Goal: Task Accomplishment & Management: Manage account settings

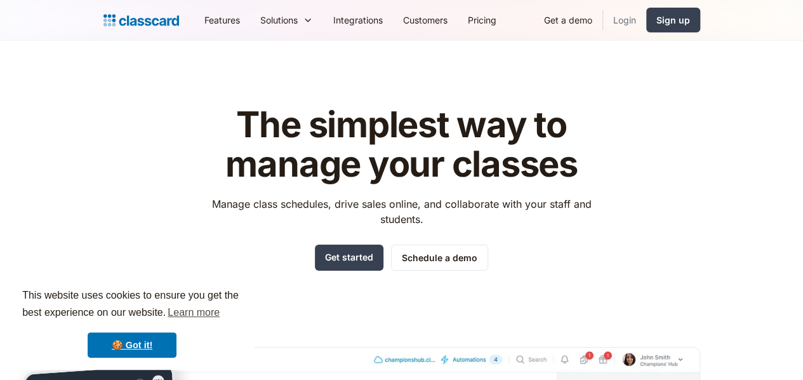
click at [646, 15] on link "Login" at bounding box center [624, 20] width 43 height 29
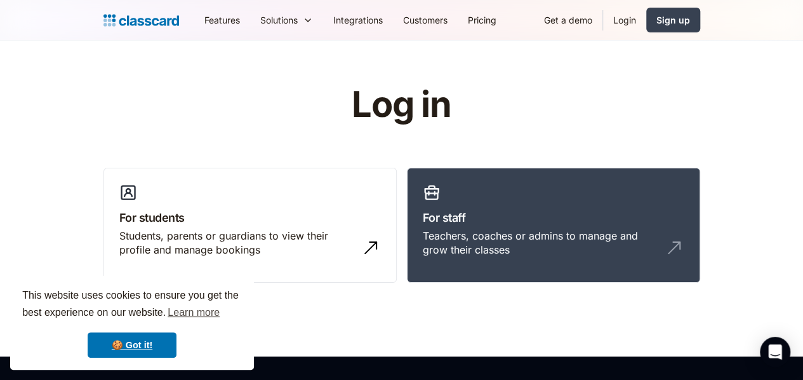
click at [646, 26] on link "Login" at bounding box center [624, 20] width 43 height 29
click at [123, 347] on link "🍪 Got it!" at bounding box center [132, 344] width 89 height 25
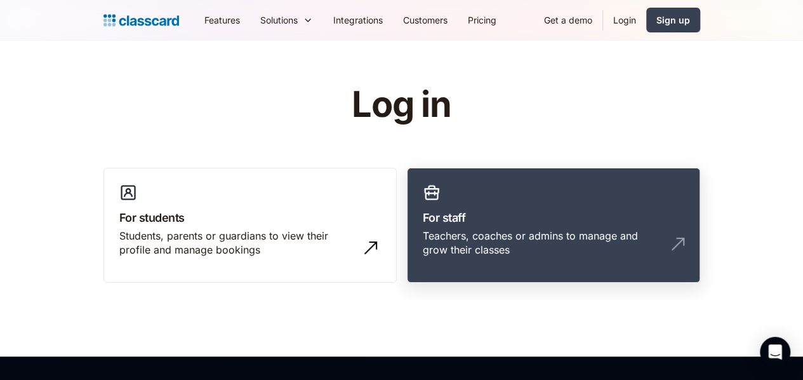
click at [490, 238] on div "Teachers, coaches or admins to manage and grow their classes" at bounding box center [541, 243] width 236 height 29
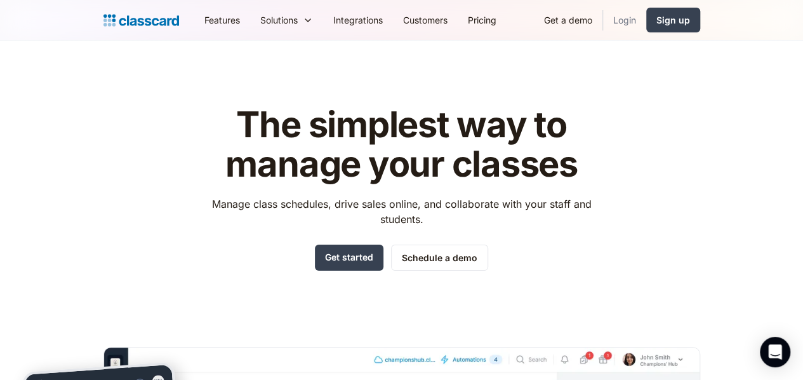
click at [646, 26] on link "Login" at bounding box center [624, 20] width 43 height 29
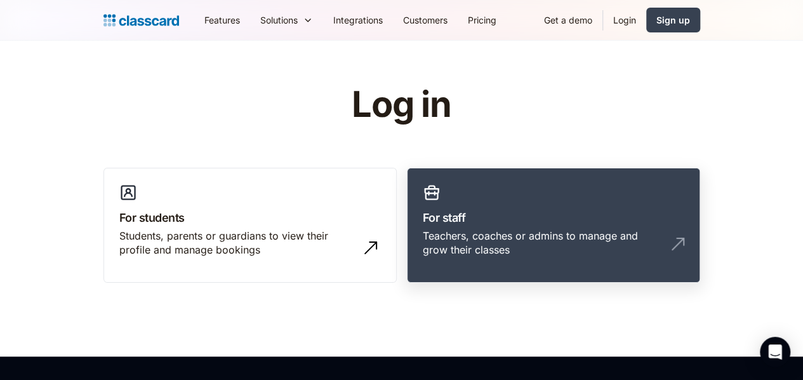
click at [504, 216] on h3 "For staff" at bounding box center [554, 217] width 262 height 17
